Goal: Information Seeking & Learning: Learn about a topic

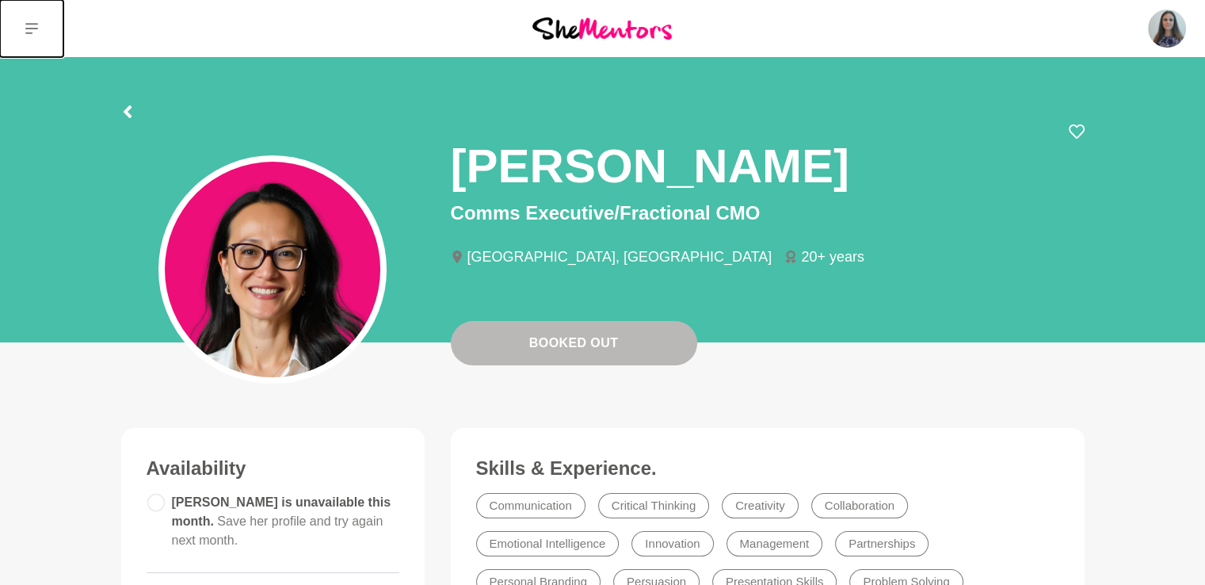
click at [38, 35] on icon at bounding box center [31, 28] width 13 height 13
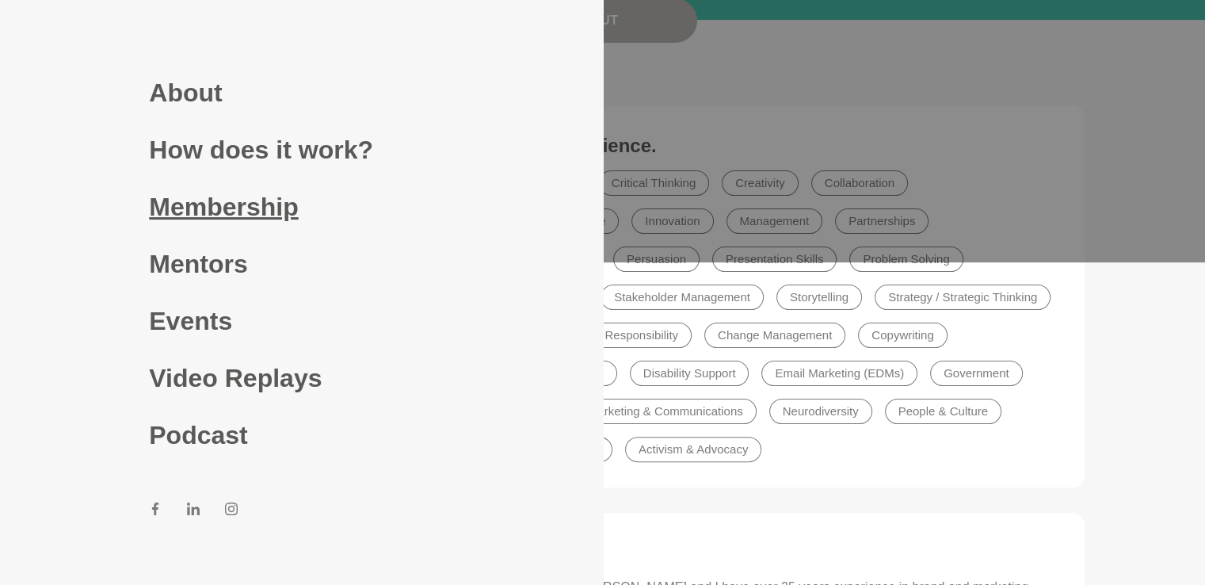
scroll to position [396, 0]
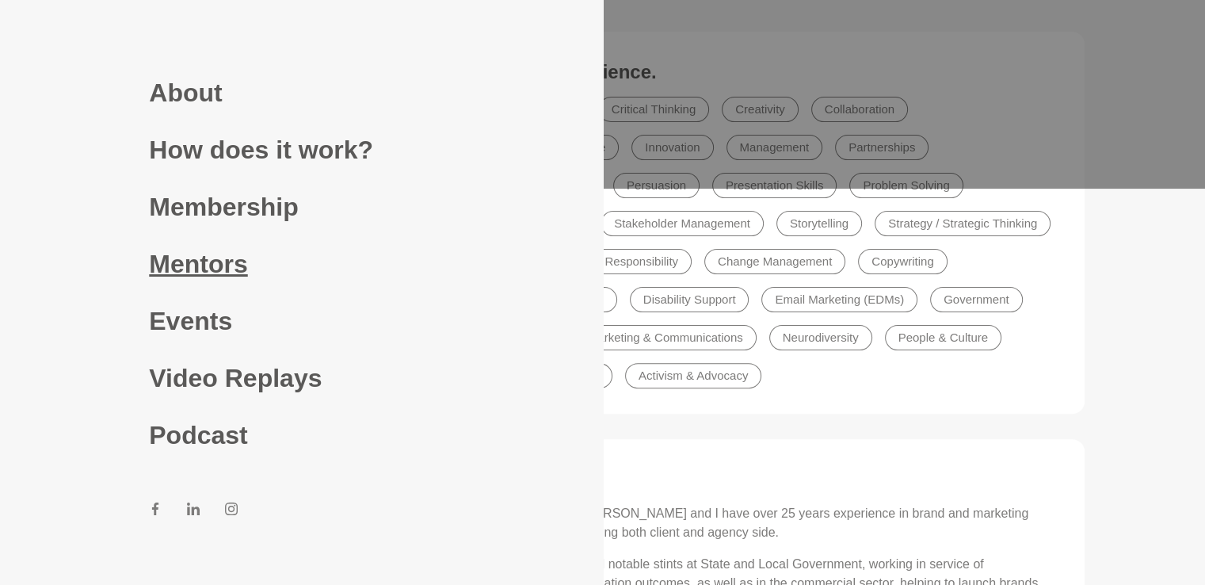
click at [188, 266] on link "Mentors" at bounding box center [301, 263] width 304 height 57
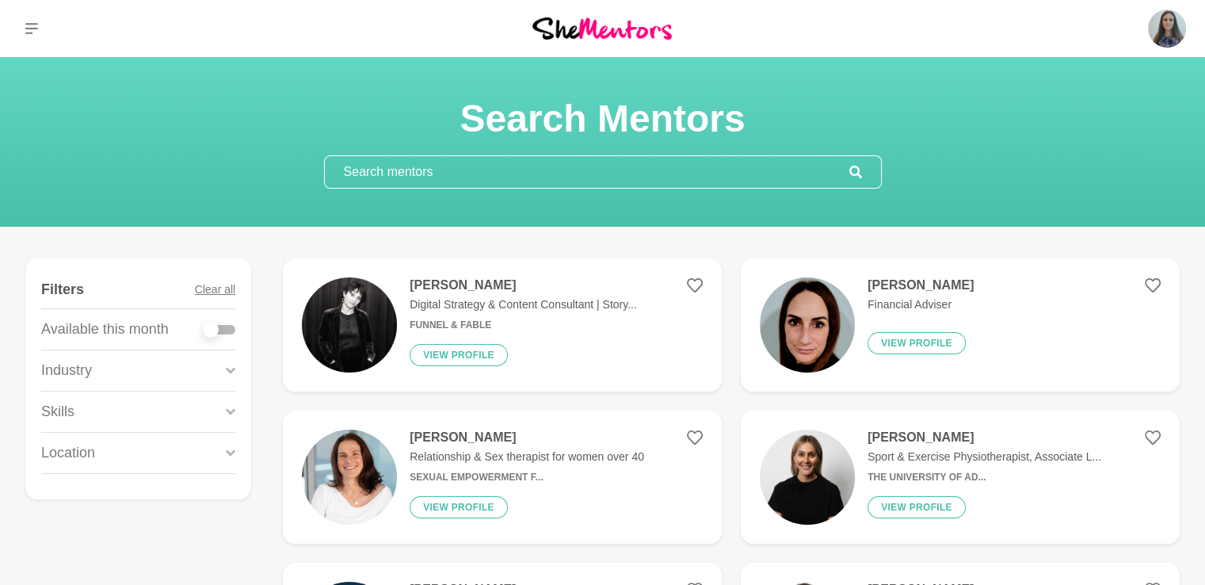
click at [434, 174] on div at bounding box center [603, 171] width 558 height 33
click at [417, 188] on input "text" at bounding box center [587, 172] width 525 height 32
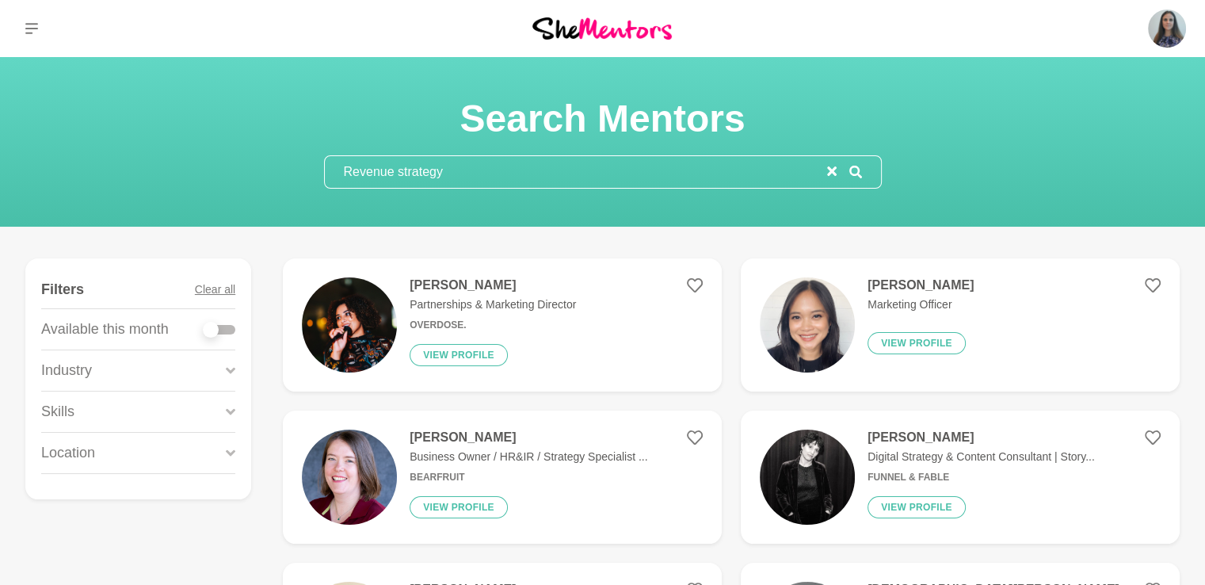
click at [361, 188] on input "Revenue strategy" at bounding box center [576, 172] width 502 height 32
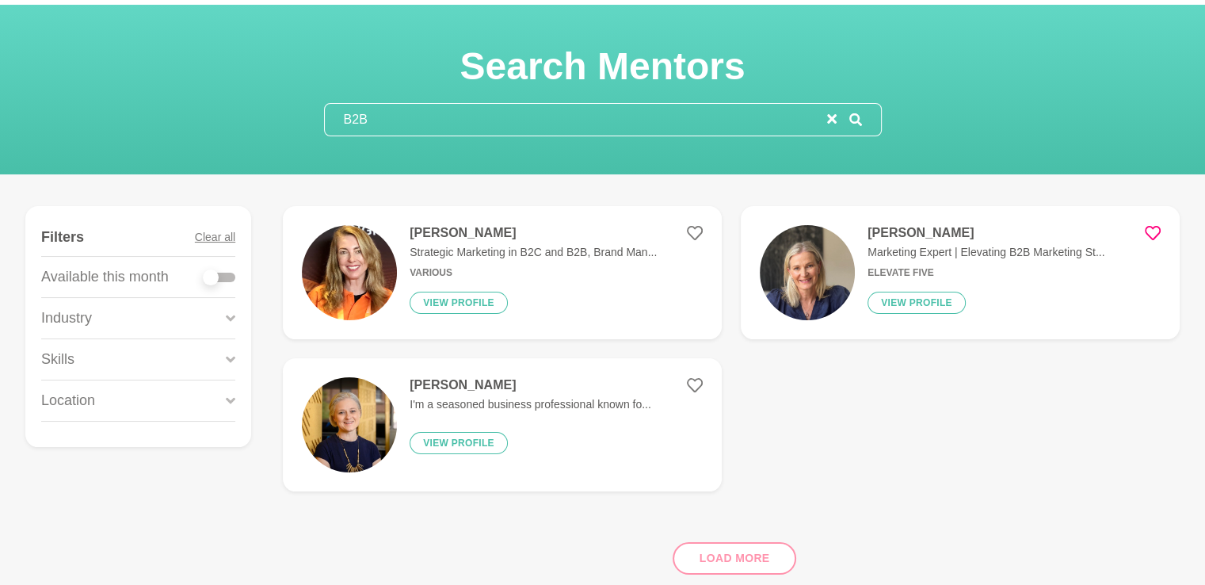
scroll to position [158, 0]
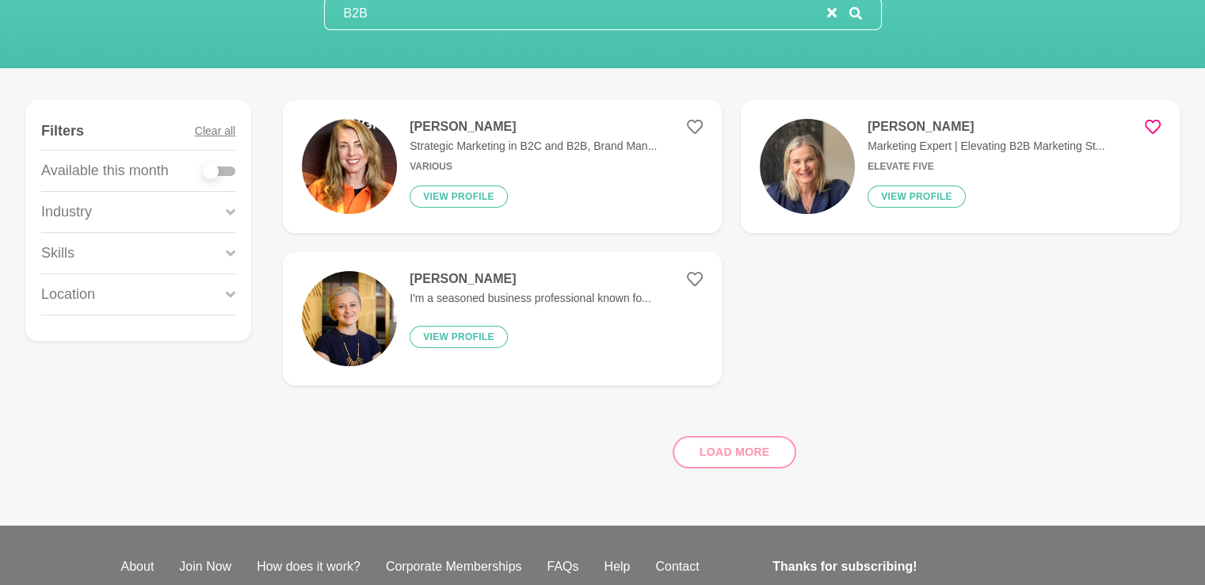
type input "B2B"
click at [739, 494] on div "Load more" at bounding box center [731, 446] width 897 height 96
click at [945, 135] on h4 "[PERSON_NAME]" at bounding box center [986, 127] width 237 height 16
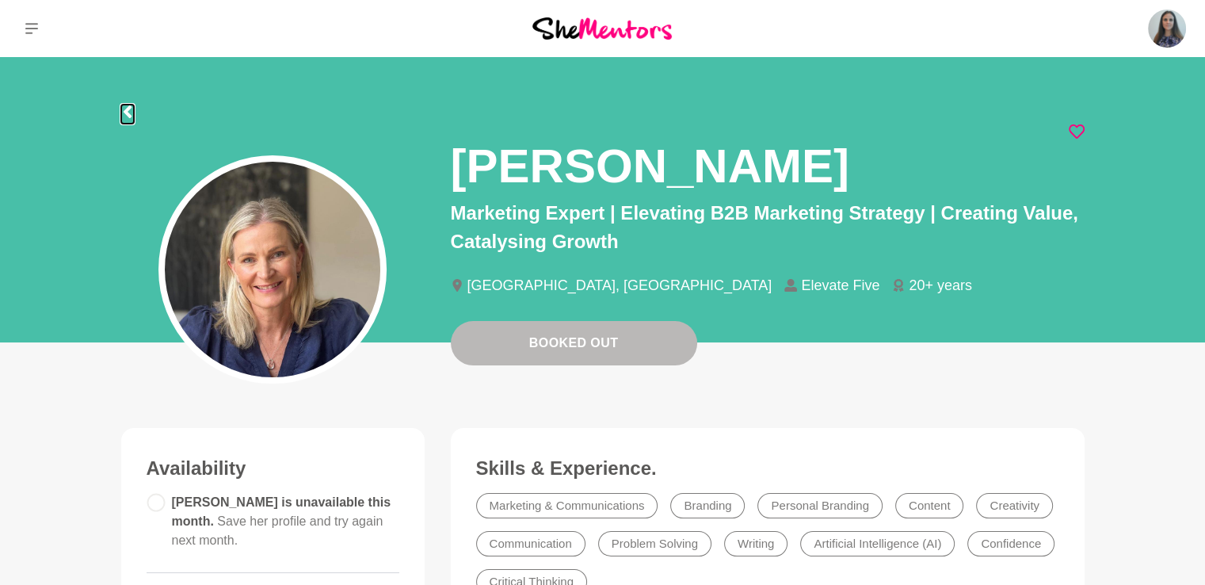
click at [128, 118] on icon at bounding box center [127, 111] width 13 height 13
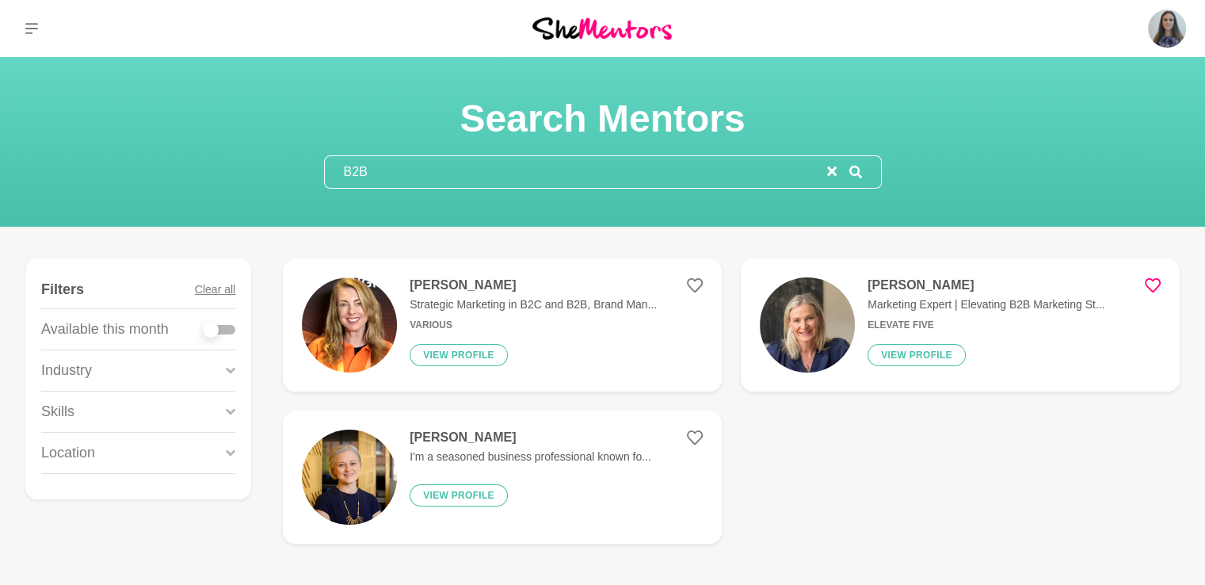
click at [361, 188] on input "B2B" at bounding box center [576, 172] width 502 height 32
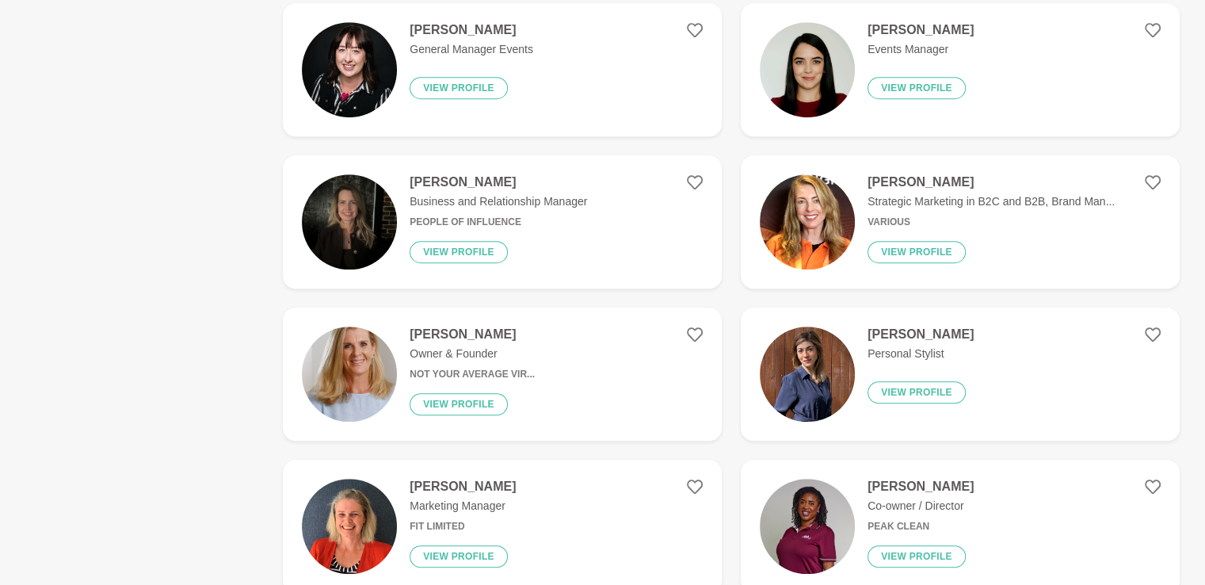
scroll to position [1030, 0]
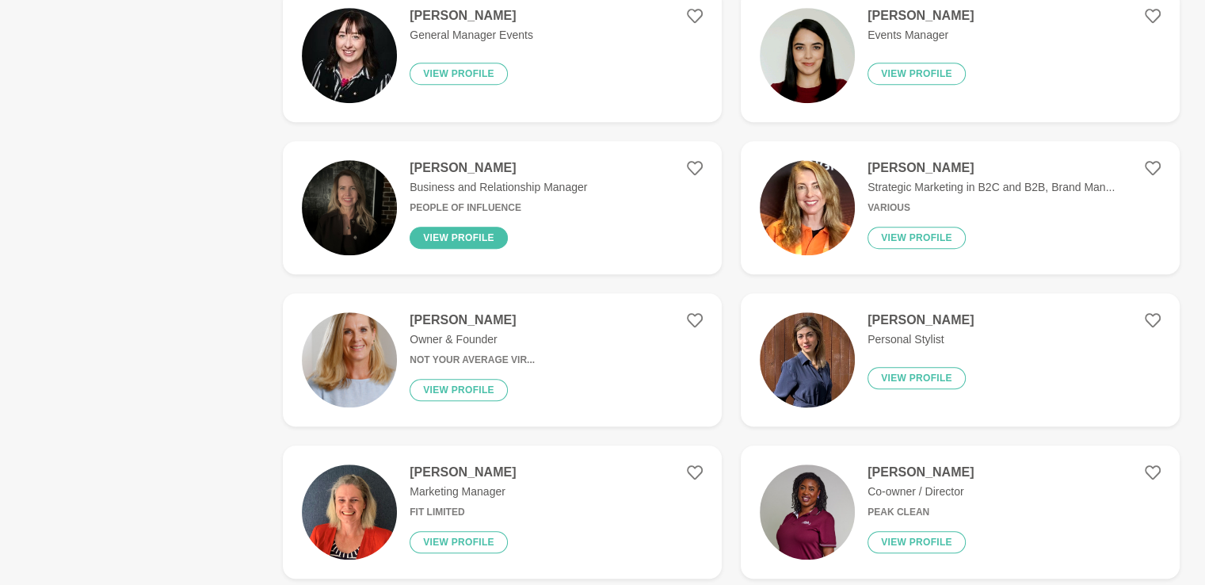
type input "Revenue"
click at [491, 249] on button "View profile" at bounding box center [459, 238] width 98 height 22
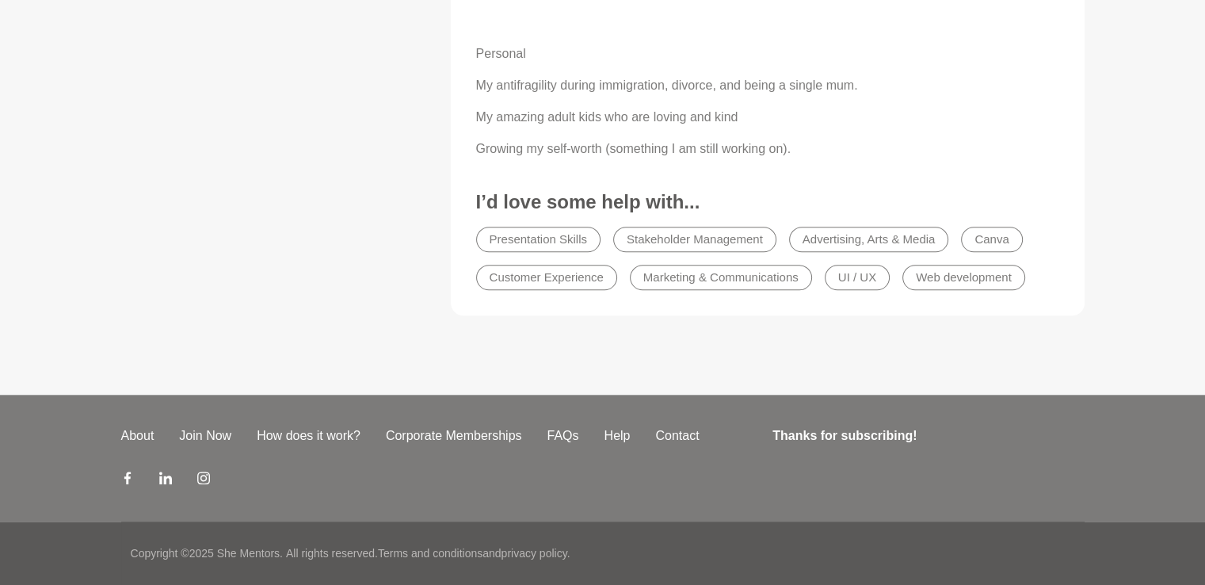
scroll to position [1743, 0]
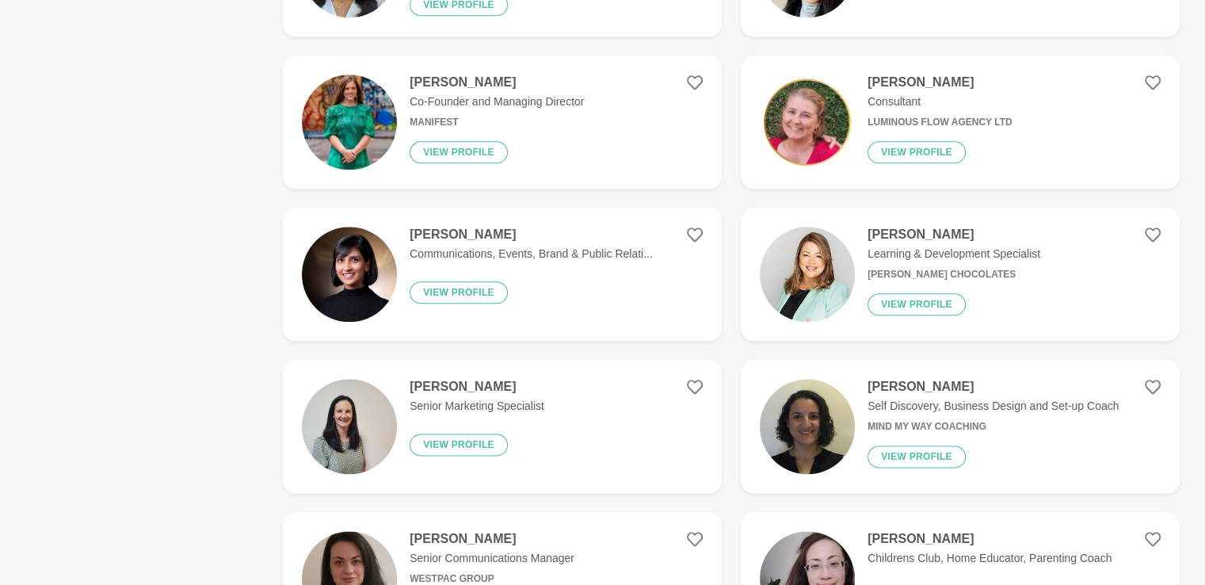
scroll to position [1902, 0]
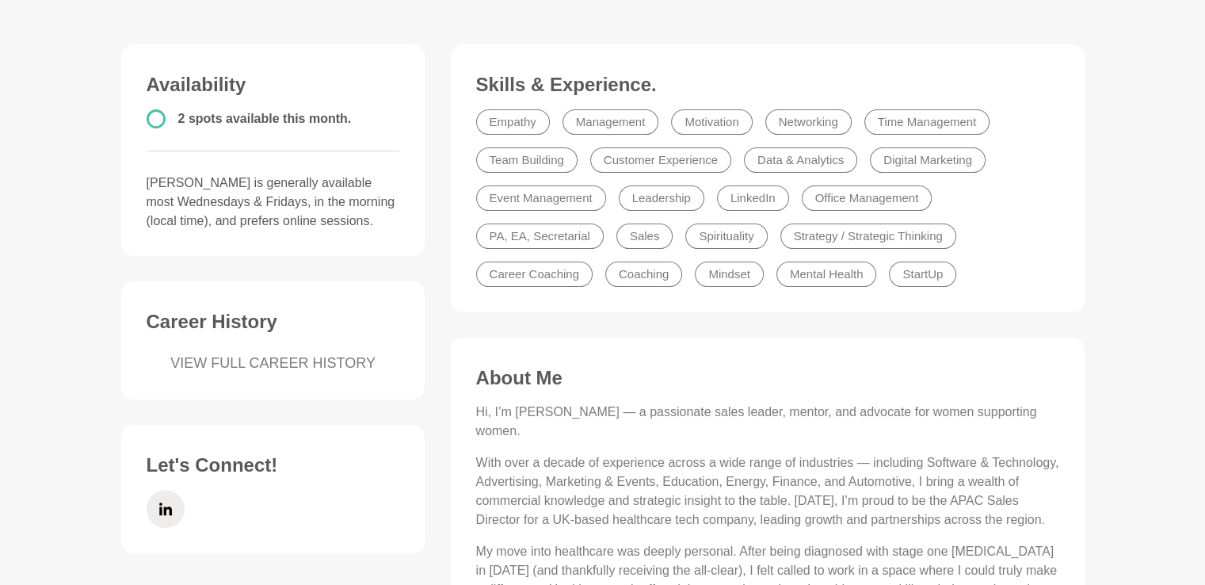
scroll to position [396, 0]
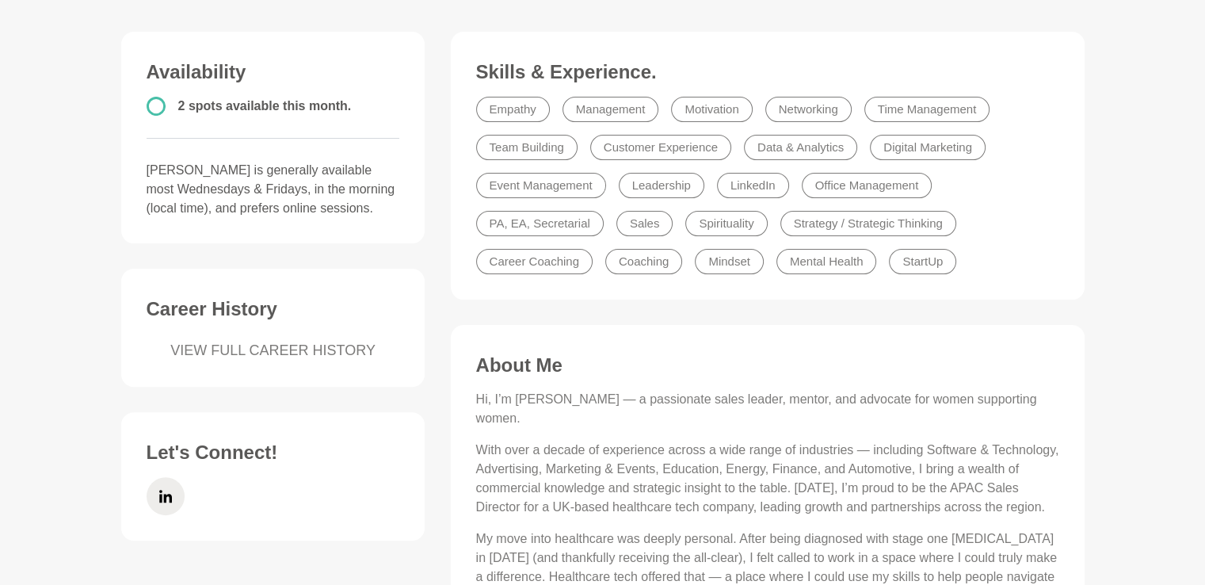
click at [162, 114] on circle at bounding box center [155, 105] width 17 height 17
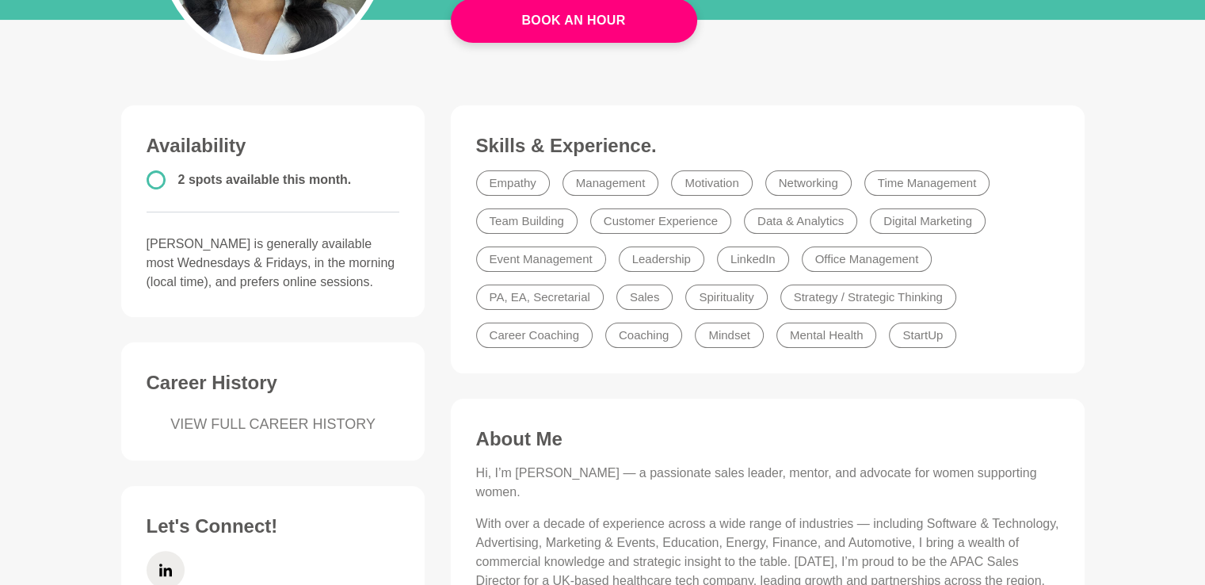
scroll to position [317, 0]
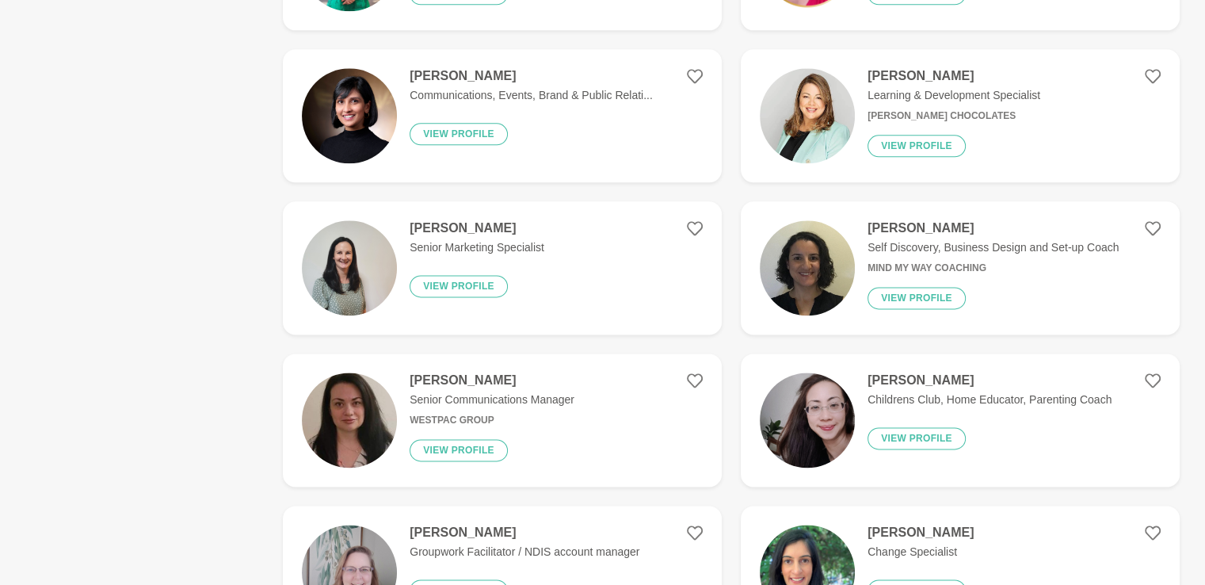
scroll to position [2060, 0]
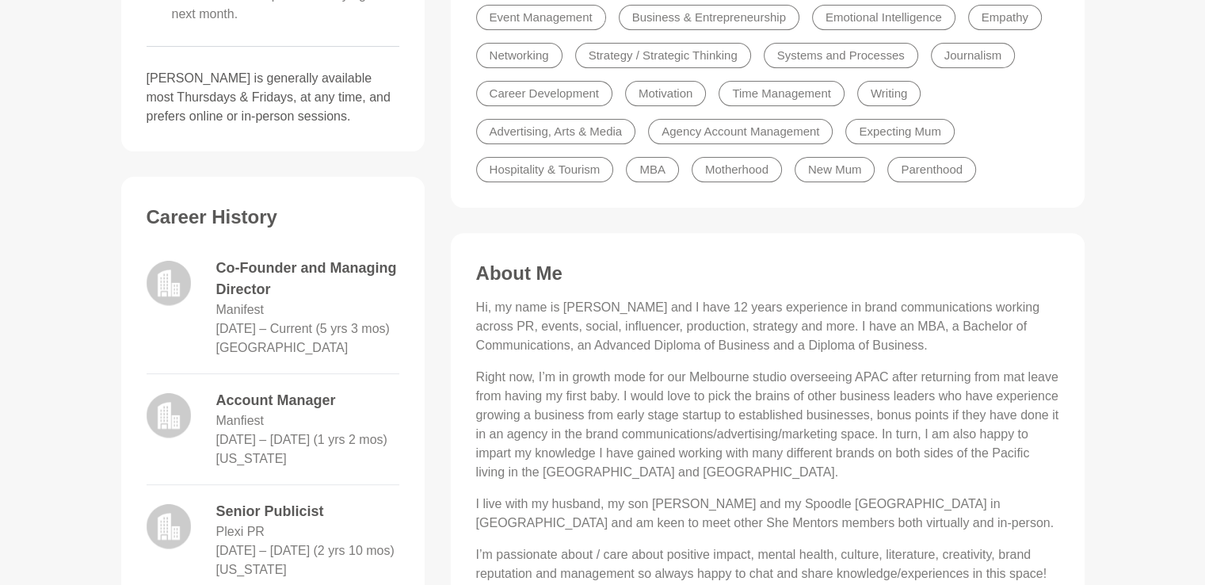
scroll to position [475, 0]
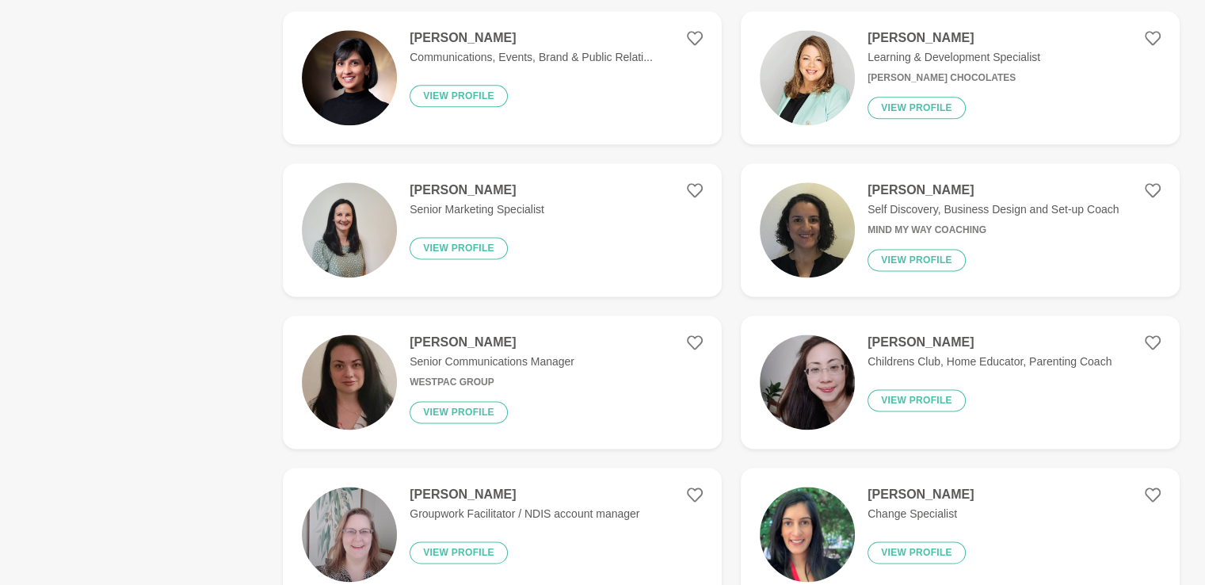
scroll to position [2219, 0]
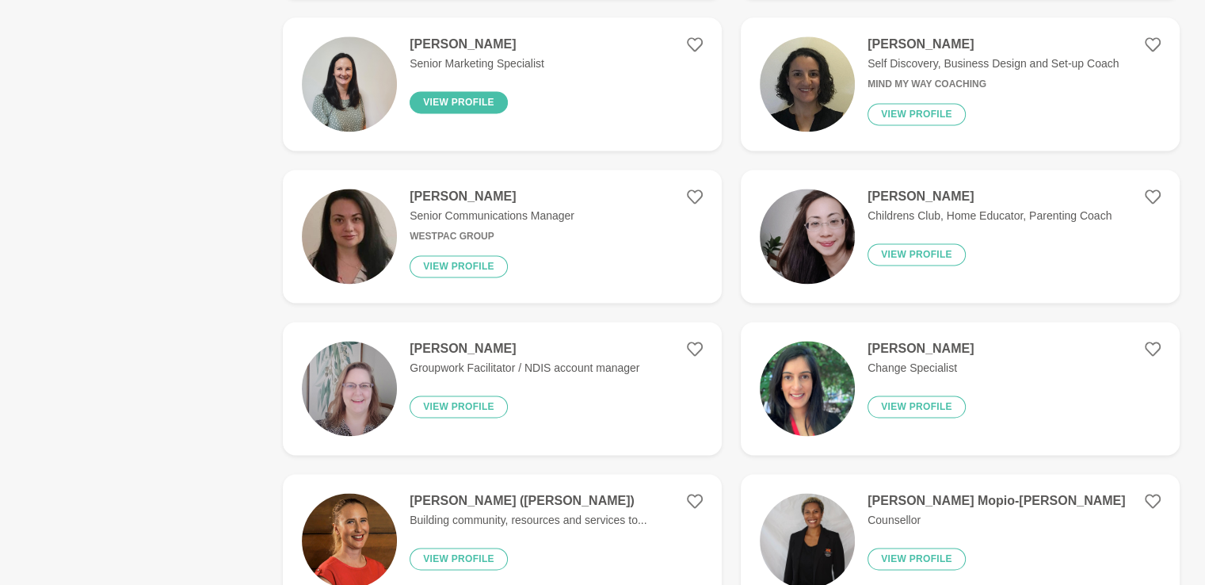
click at [471, 113] on button "View profile" at bounding box center [459, 102] width 98 height 22
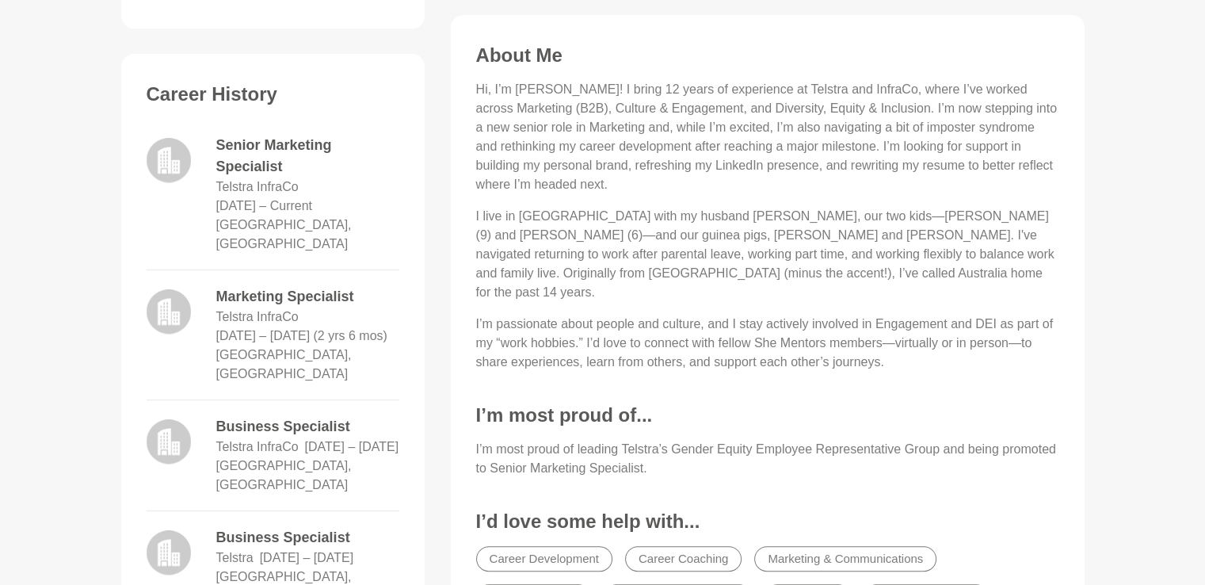
scroll to position [634, 0]
